Goal: Navigation & Orientation: Find specific page/section

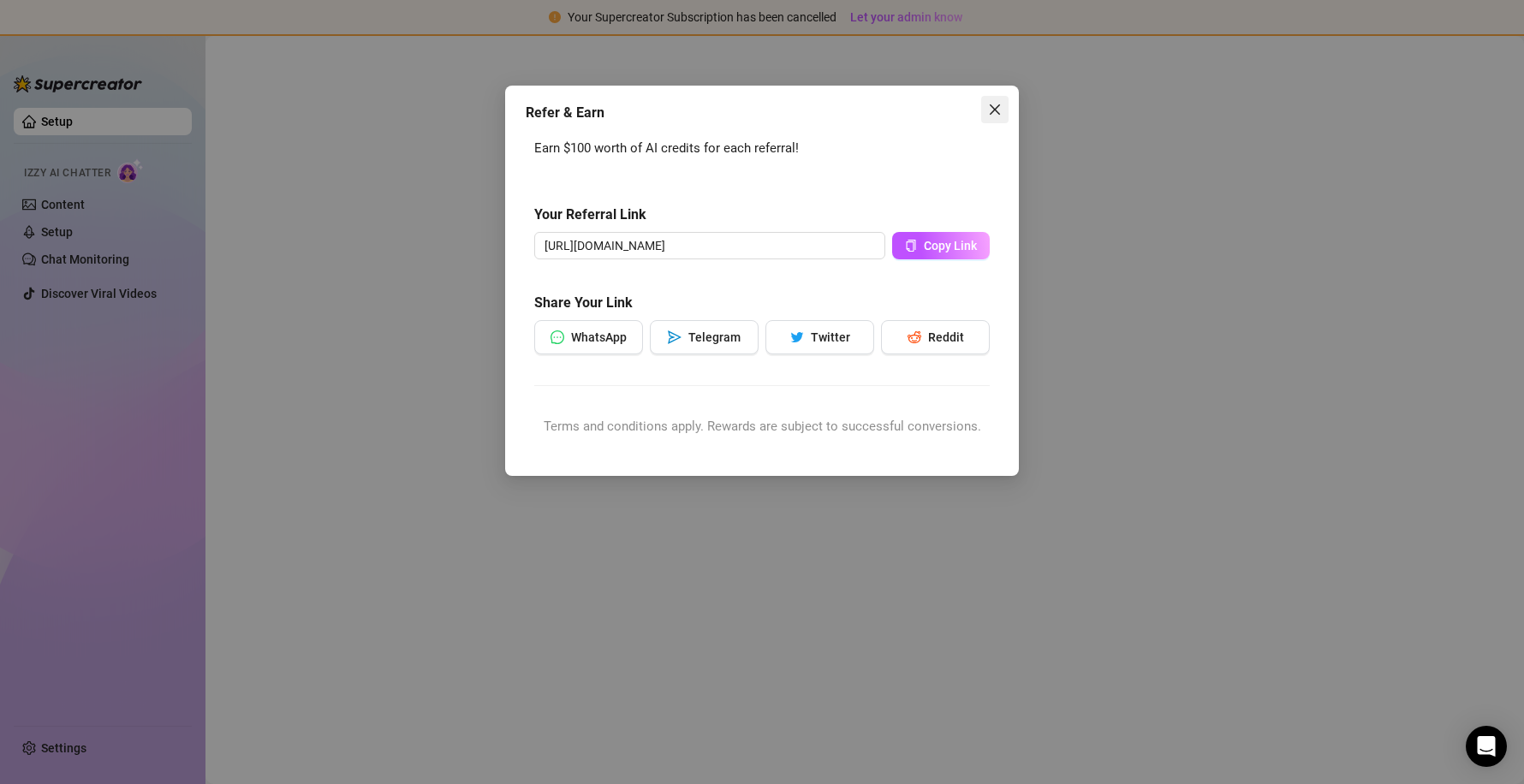
click at [989, 108] on icon "close" at bounding box center [994, 109] width 14 height 14
